Goal: Find specific page/section: Find specific page/section

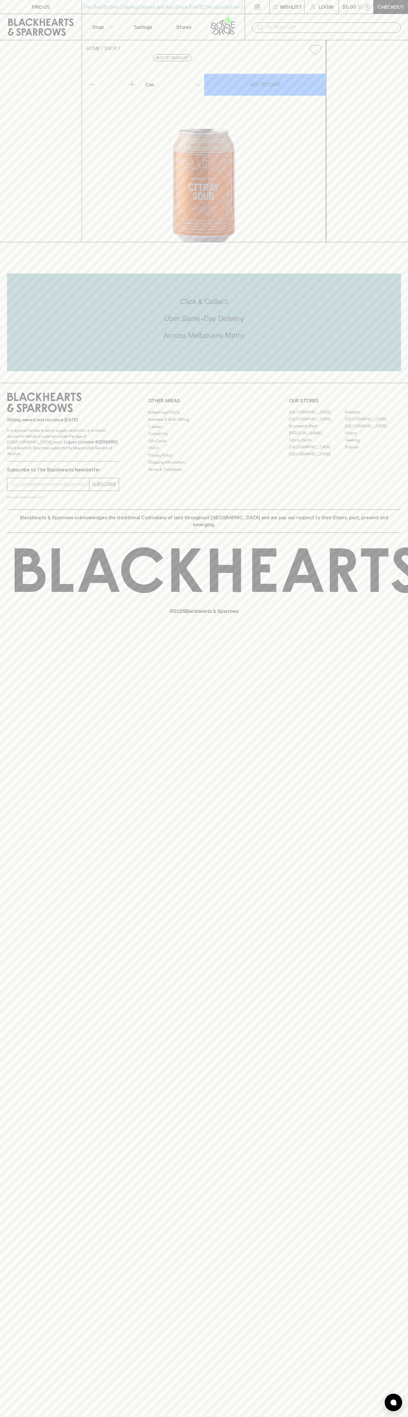
click at [265, 17] on div "​" at bounding box center [326, 27] width 163 height 26
click at [384, 451] on link "Prahran" at bounding box center [373, 447] width 56 height 7
click at [106, 1417] on html "FIND US | No Bad Bottles | Sibling Owned and Run Since 2006 | No Bad Bottles | …" at bounding box center [204, 708] width 408 height 1417
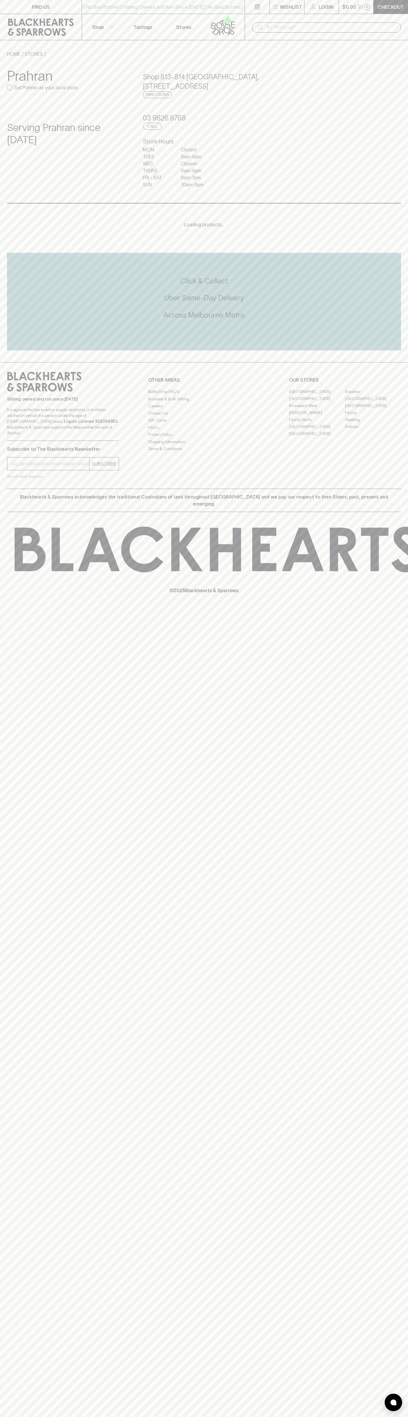
click at [20, 775] on div "FIND US | No Bad Bottles | Sibling Owned and Run Since 2006 | No Bad Bottles | …" at bounding box center [204, 708] width 408 height 1417
